Goal: Task Accomplishment & Management: Use online tool/utility

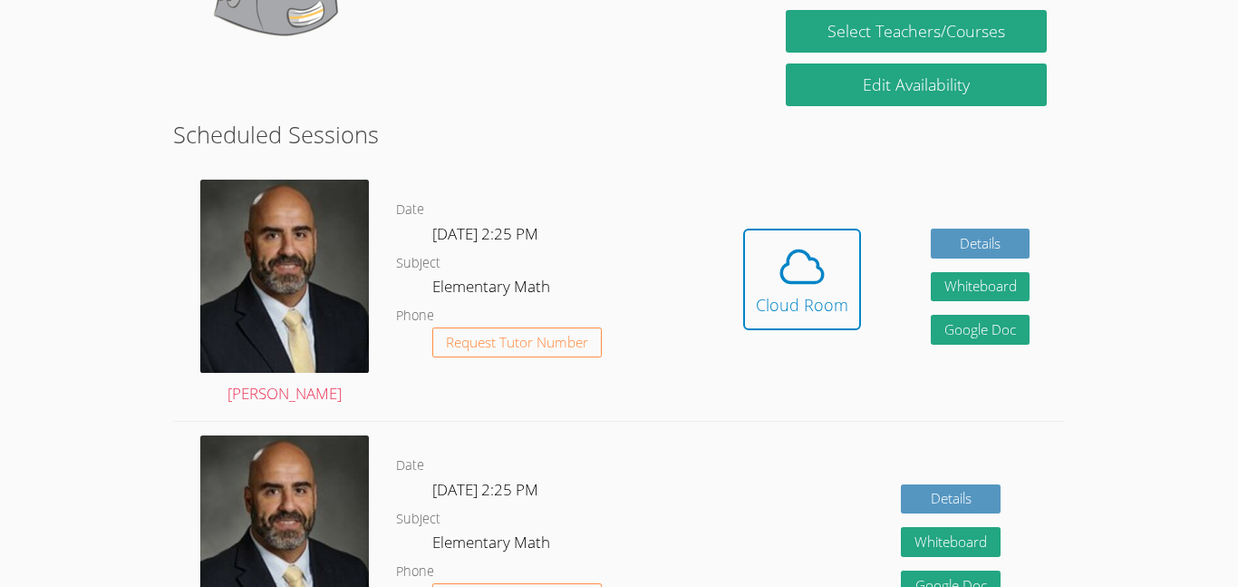
scroll to position [397, 0]
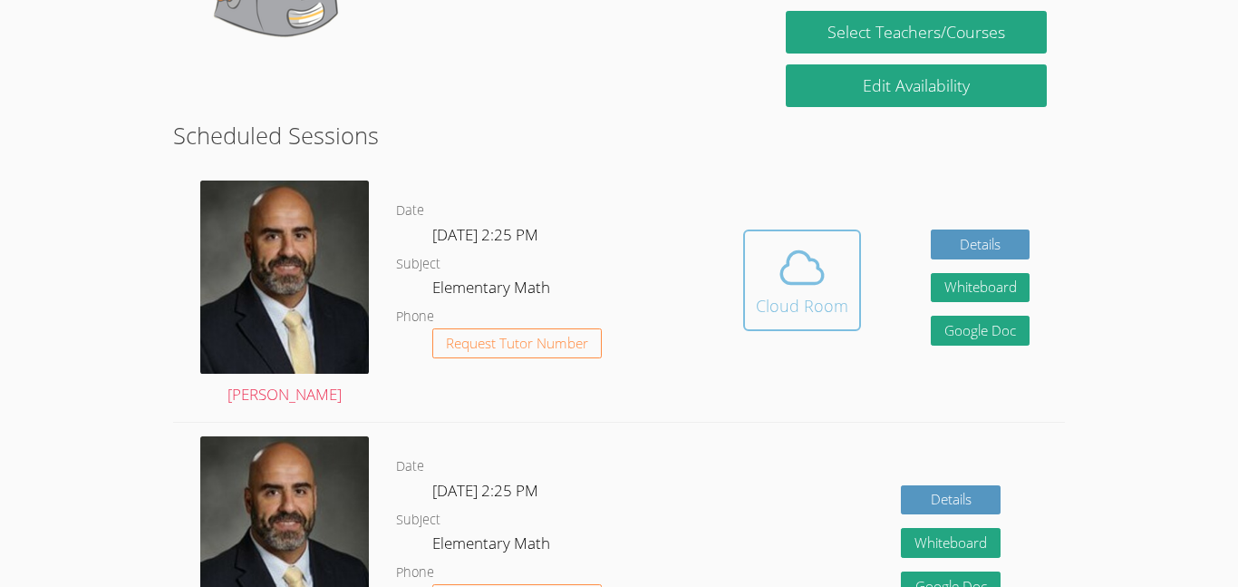
click at [835, 307] on div "Cloud Room" at bounding box center [802, 305] width 92 height 25
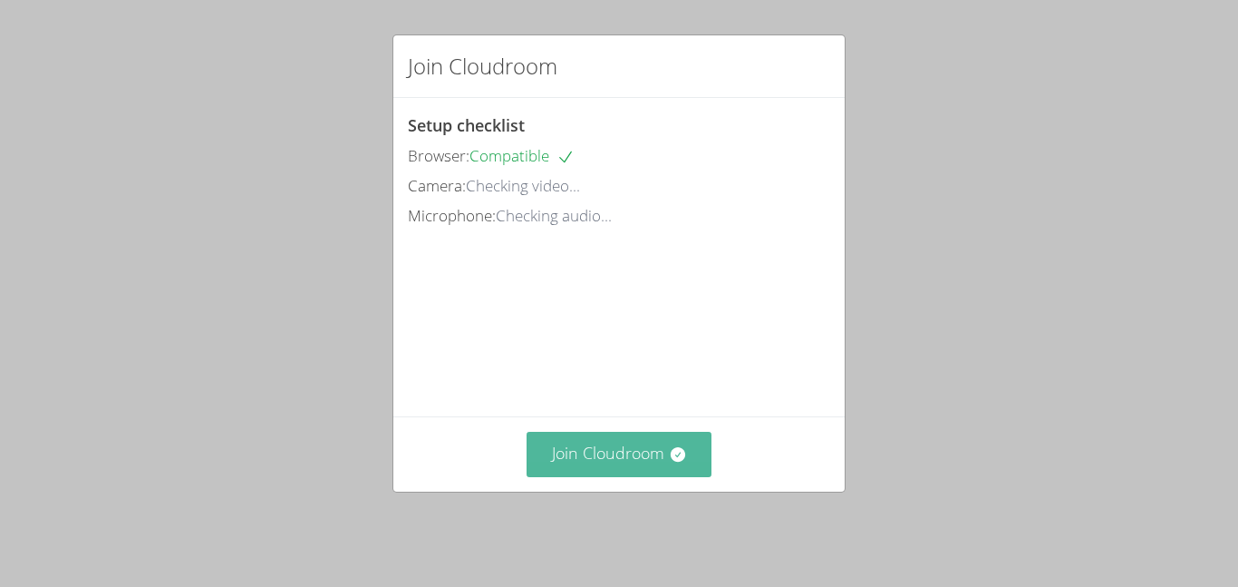
click at [662, 471] on button "Join Cloudroom" at bounding box center [620, 454] width 186 height 44
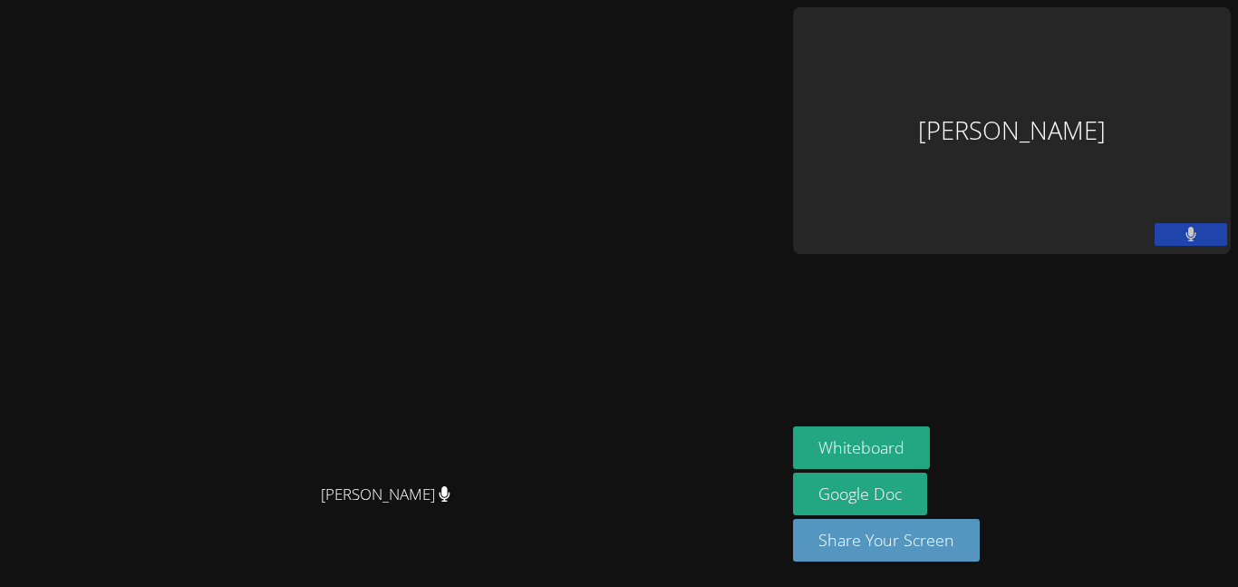
click at [1068, 367] on aside "[PERSON_NAME] Whiteboard Google Doc Share Your Screen" at bounding box center [1012, 293] width 452 height 587
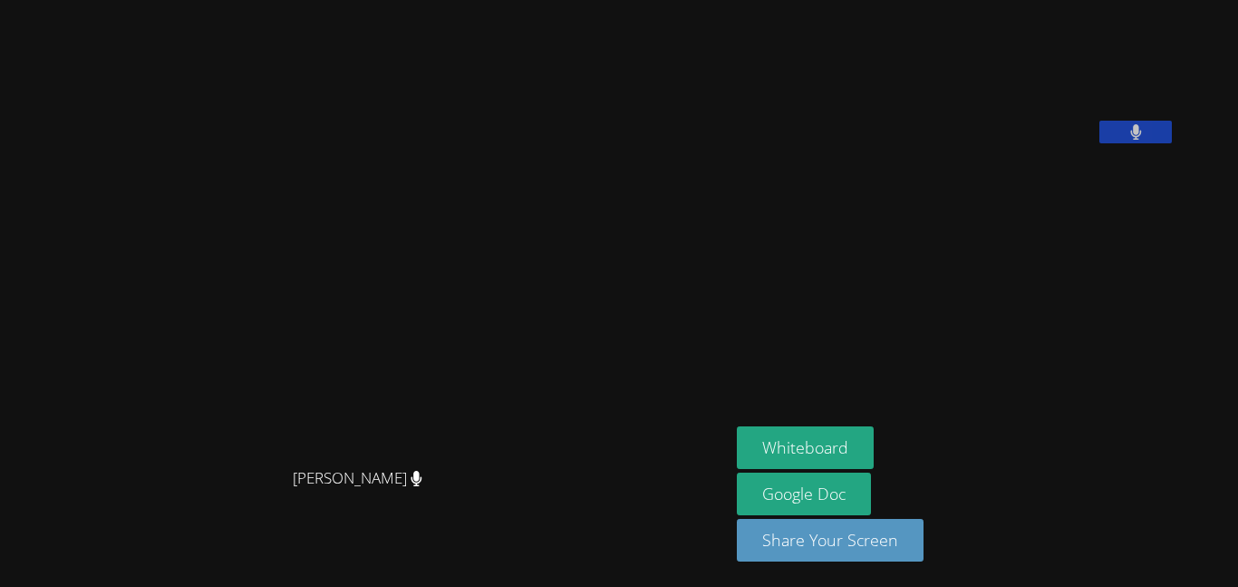
click at [1172, 143] on button at bounding box center [1136, 132] width 73 height 23
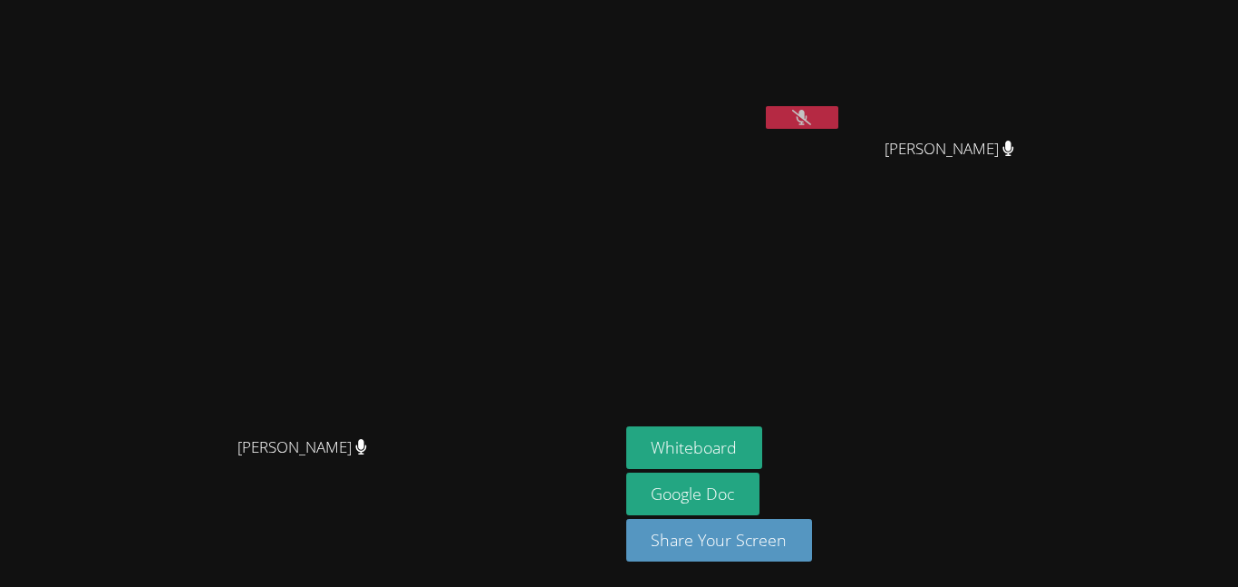
click at [811, 116] on icon at bounding box center [801, 117] width 19 height 15
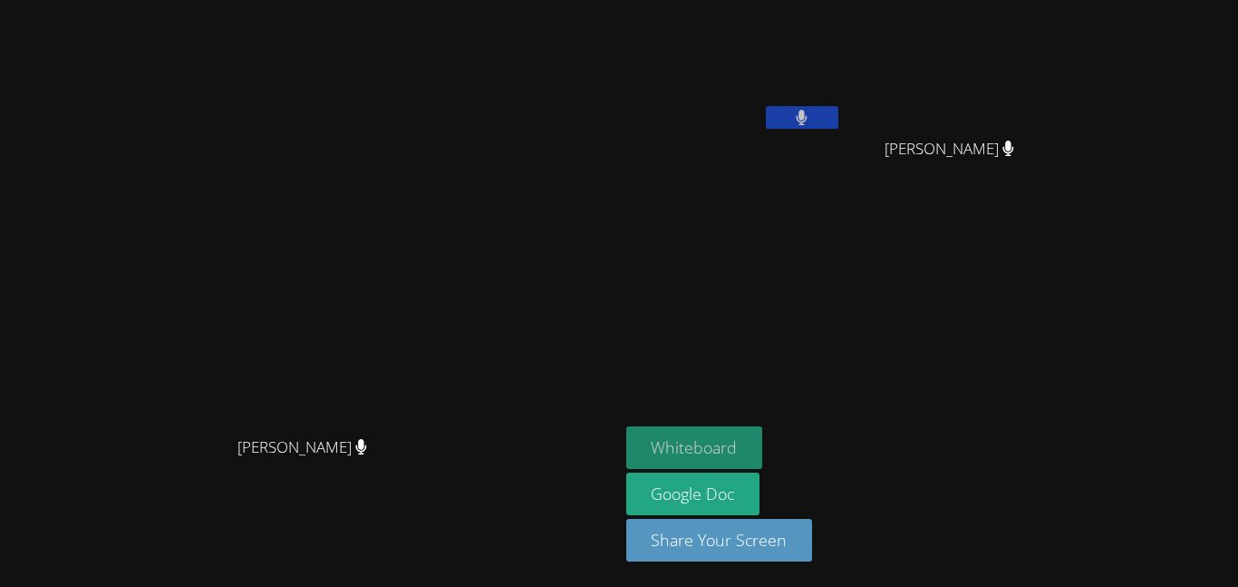
click at [763, 446] on button "Whiteboard" at bounding box center [694, 447] width 137 height 43
click at [842, 103] on video at bounding box center [734, 67] width 216 height 121
click at [839, 126] on button at bounding box center [802, 117] width 73 height 23
